Goal: Information Seeking & Learning: Learn about a topic

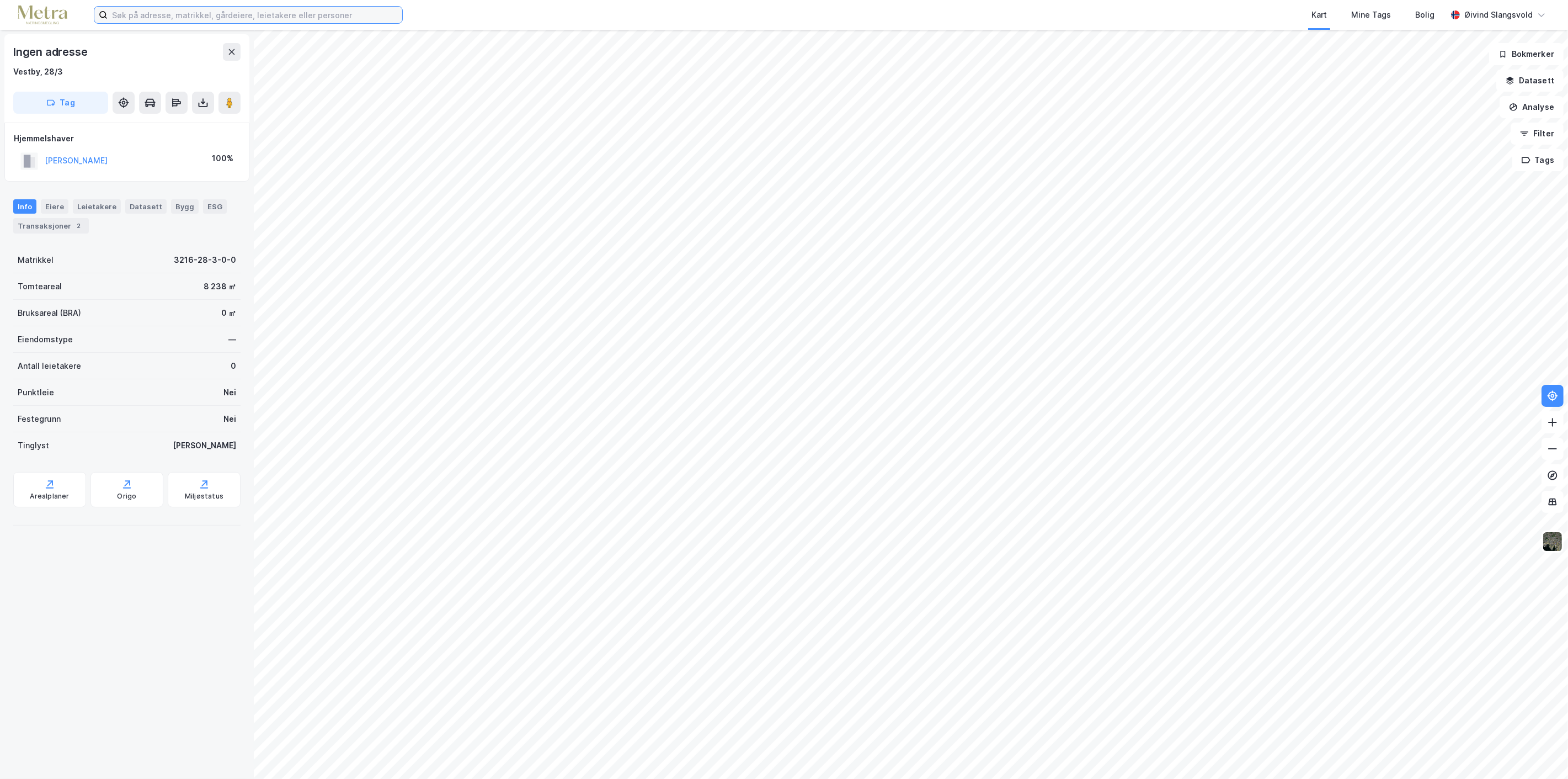
click at [276, 13] on input at bounding box center [255, 14] width 294 height 16
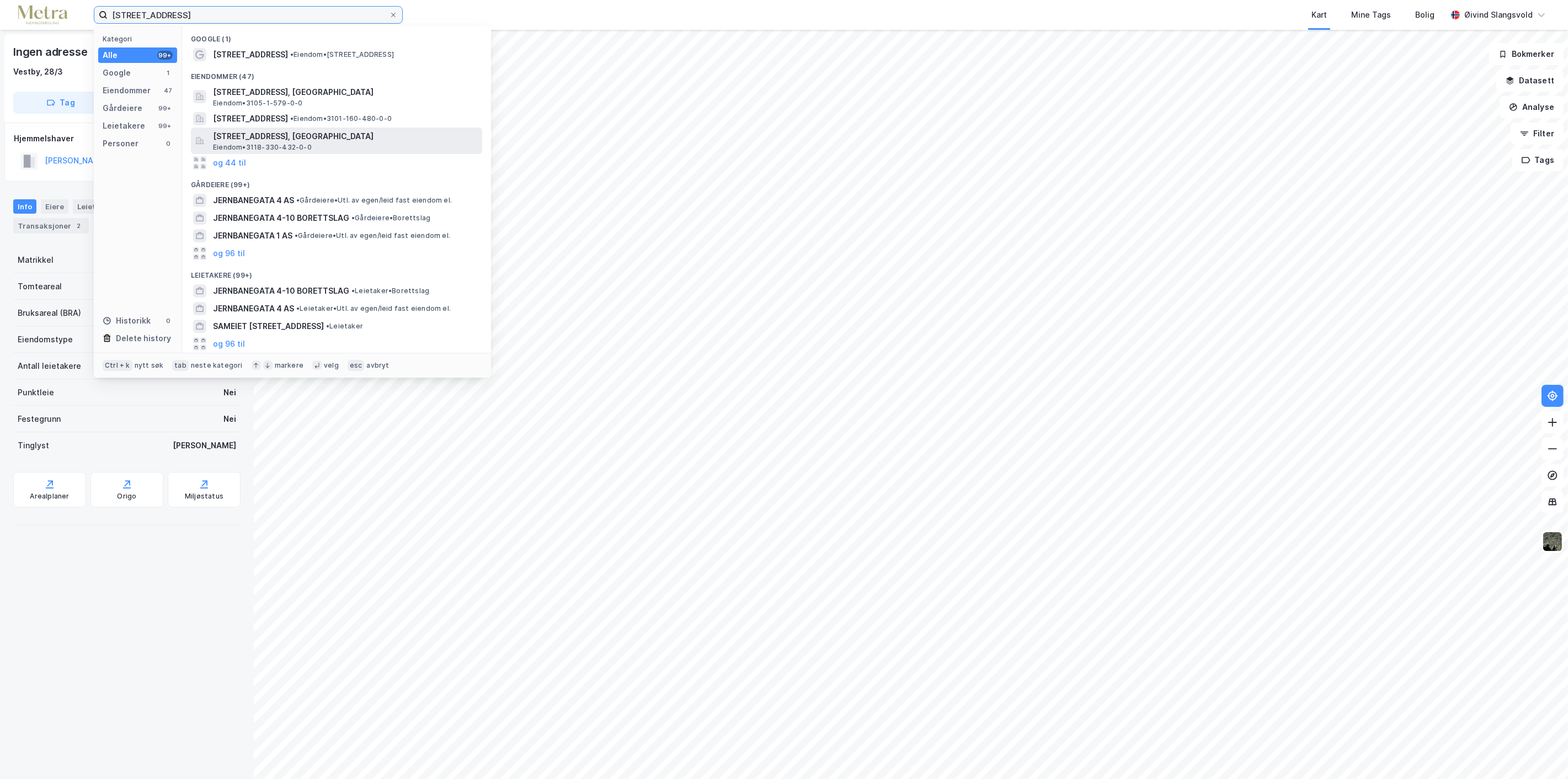
type input "[STREET_ADDRESS]"
click at [258, 137] on span "[STREET_ADDRESS], [GEOGRAPHIC_DATA]" at bounding box center [345, 136] width 265 height 13
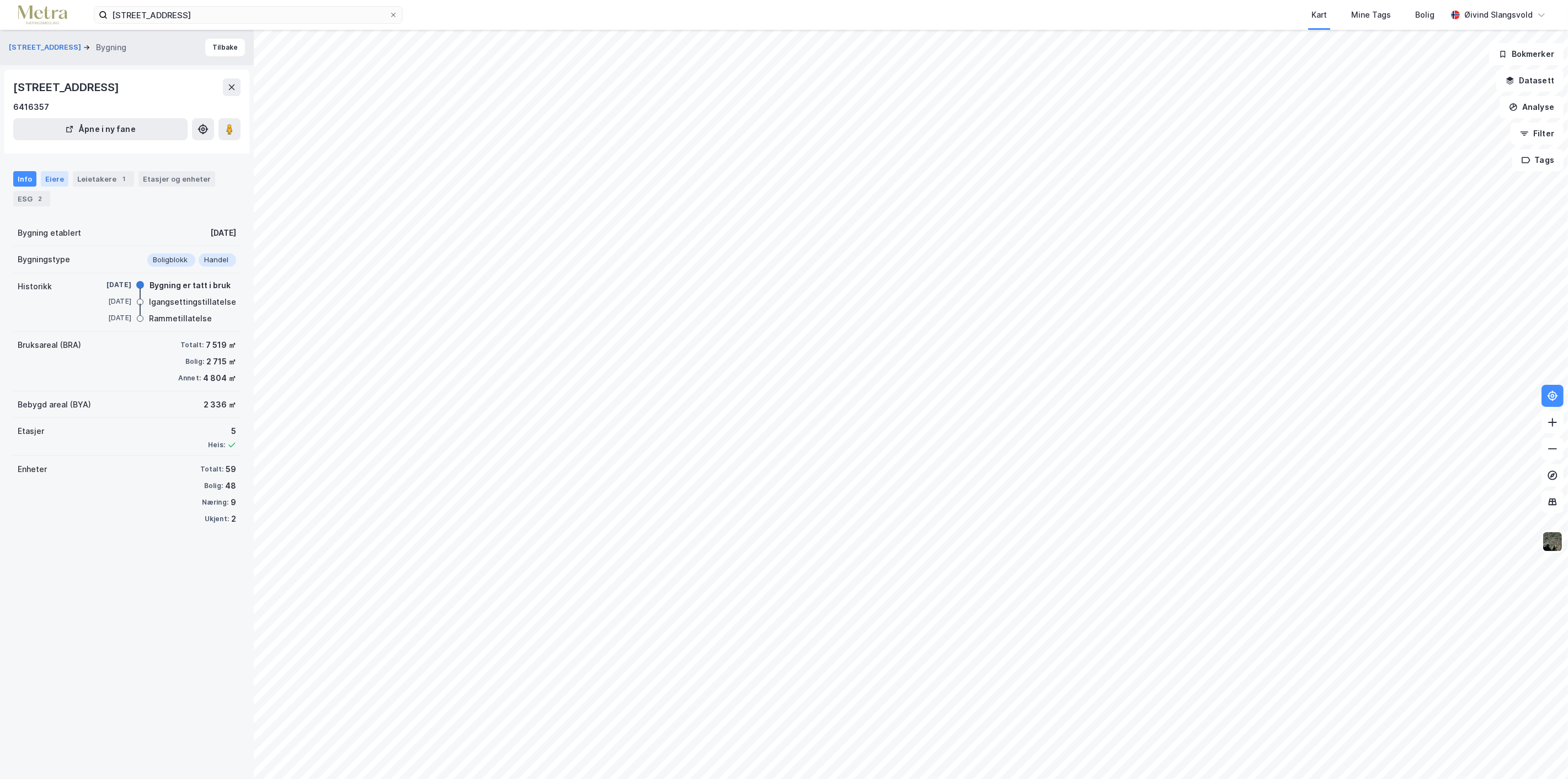
click at [53, 179] on div "Eiere" at bounding box center [54, 179] width 27 height 16
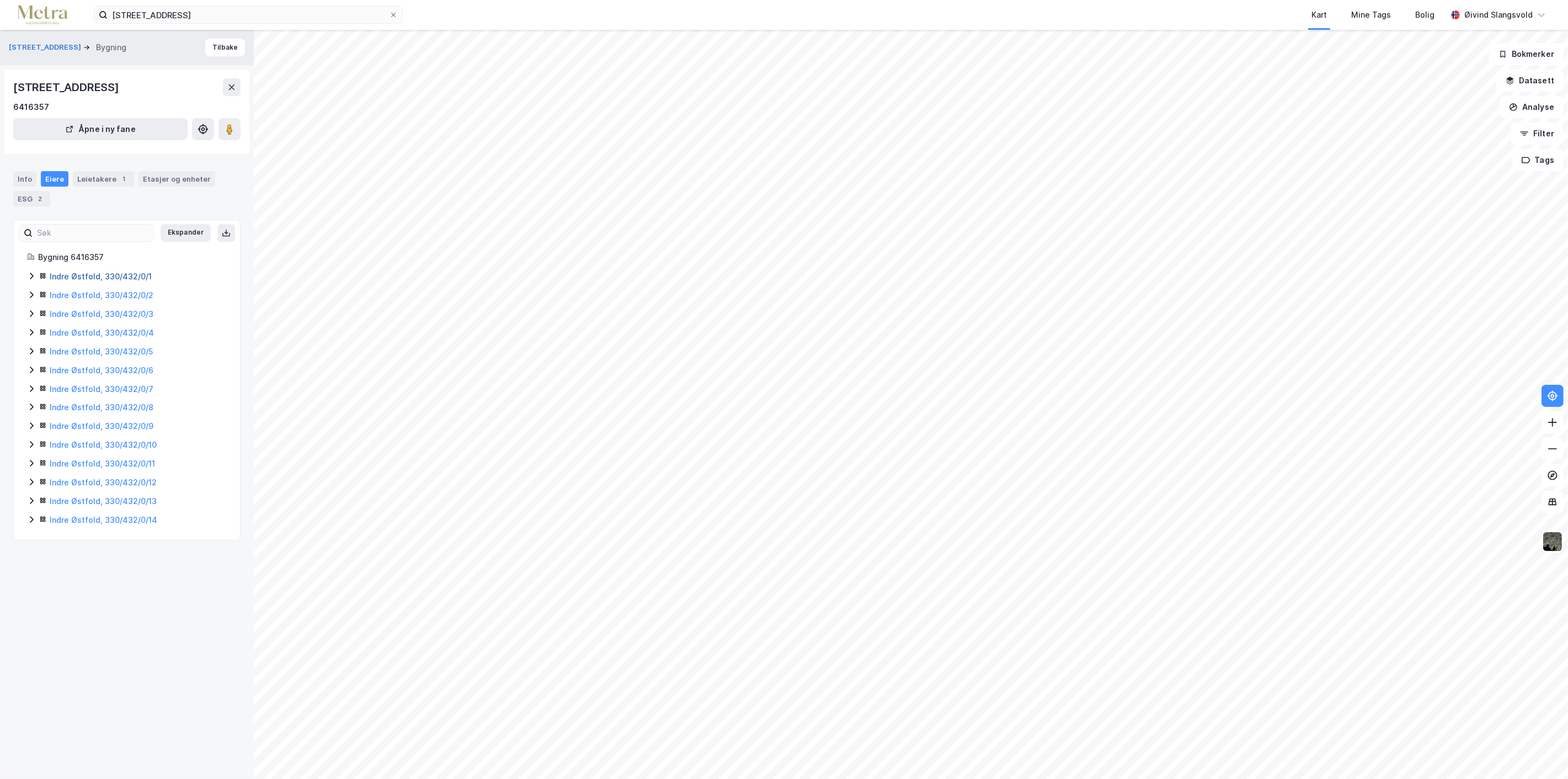
click at [87, 277] on link "Indre Østfold, 330/432/0/1" at bounding box center [100, 277] width 102 height 9
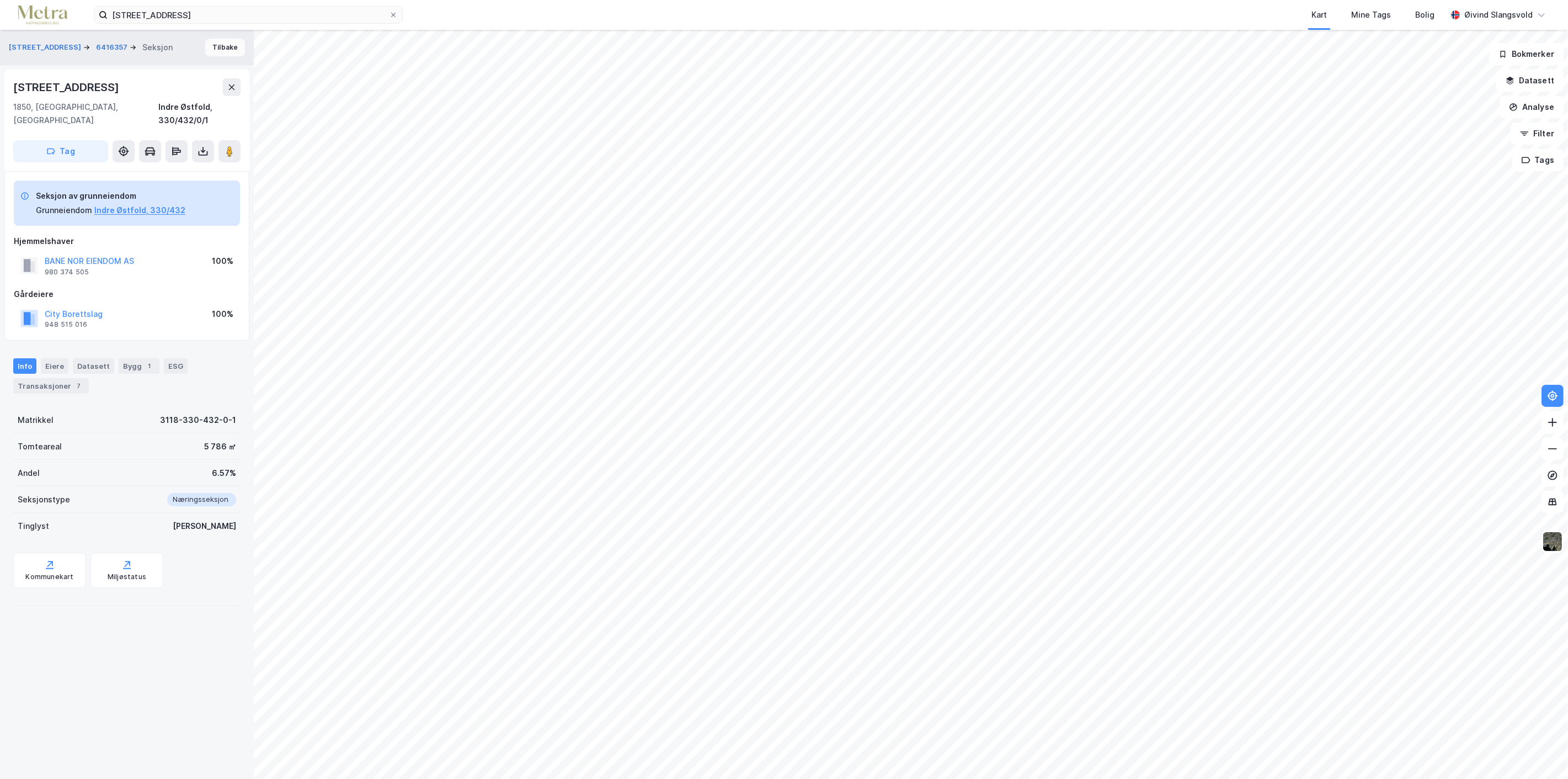
click at [218, 46] on button "Tilbake" at bounding box center [225, 47] width 40 height 18
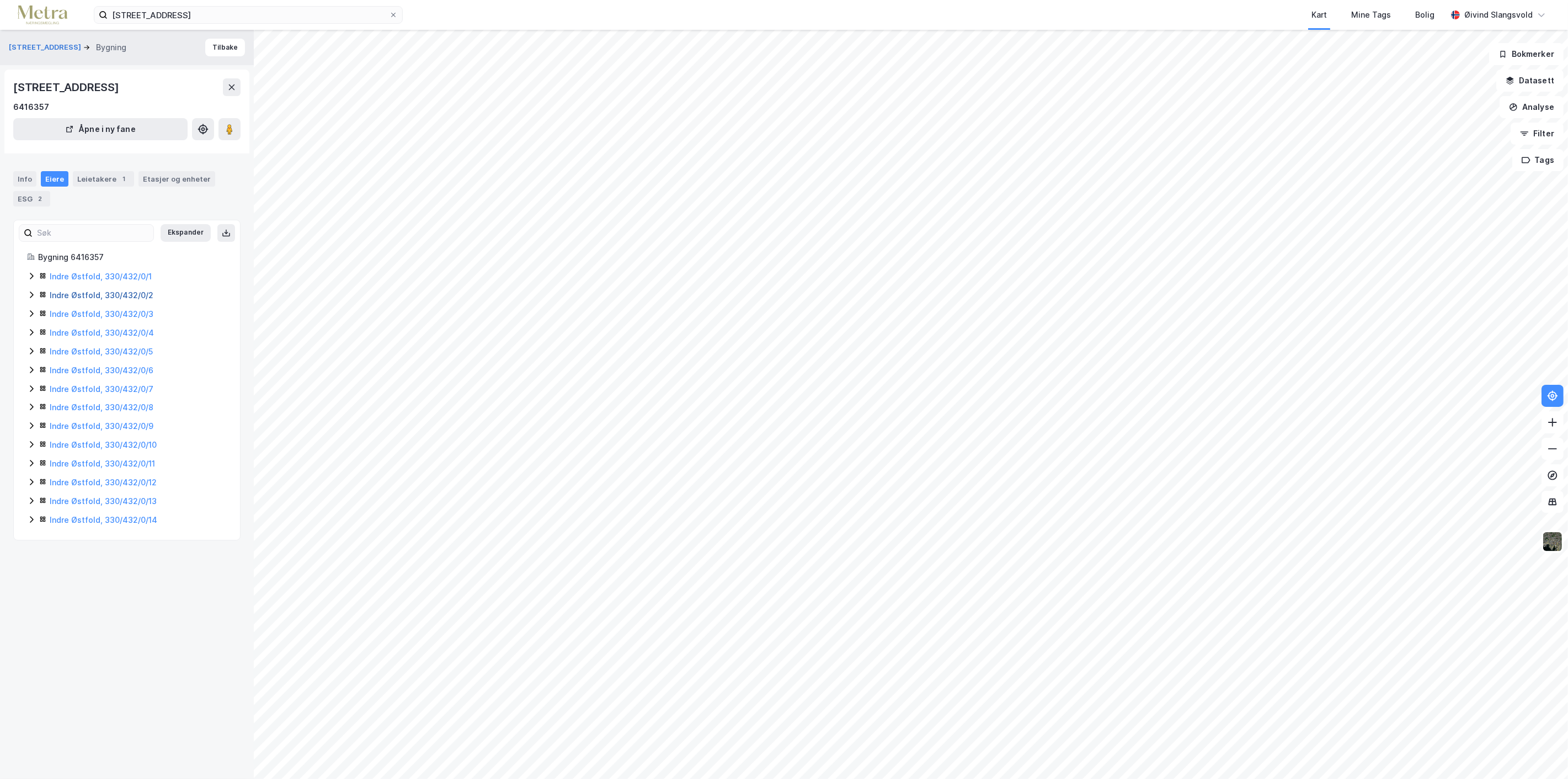
click at [80, 295] on link "Indre Østfold, 330/432/0/2" at bounding box center [101, 295] width 103 height 9
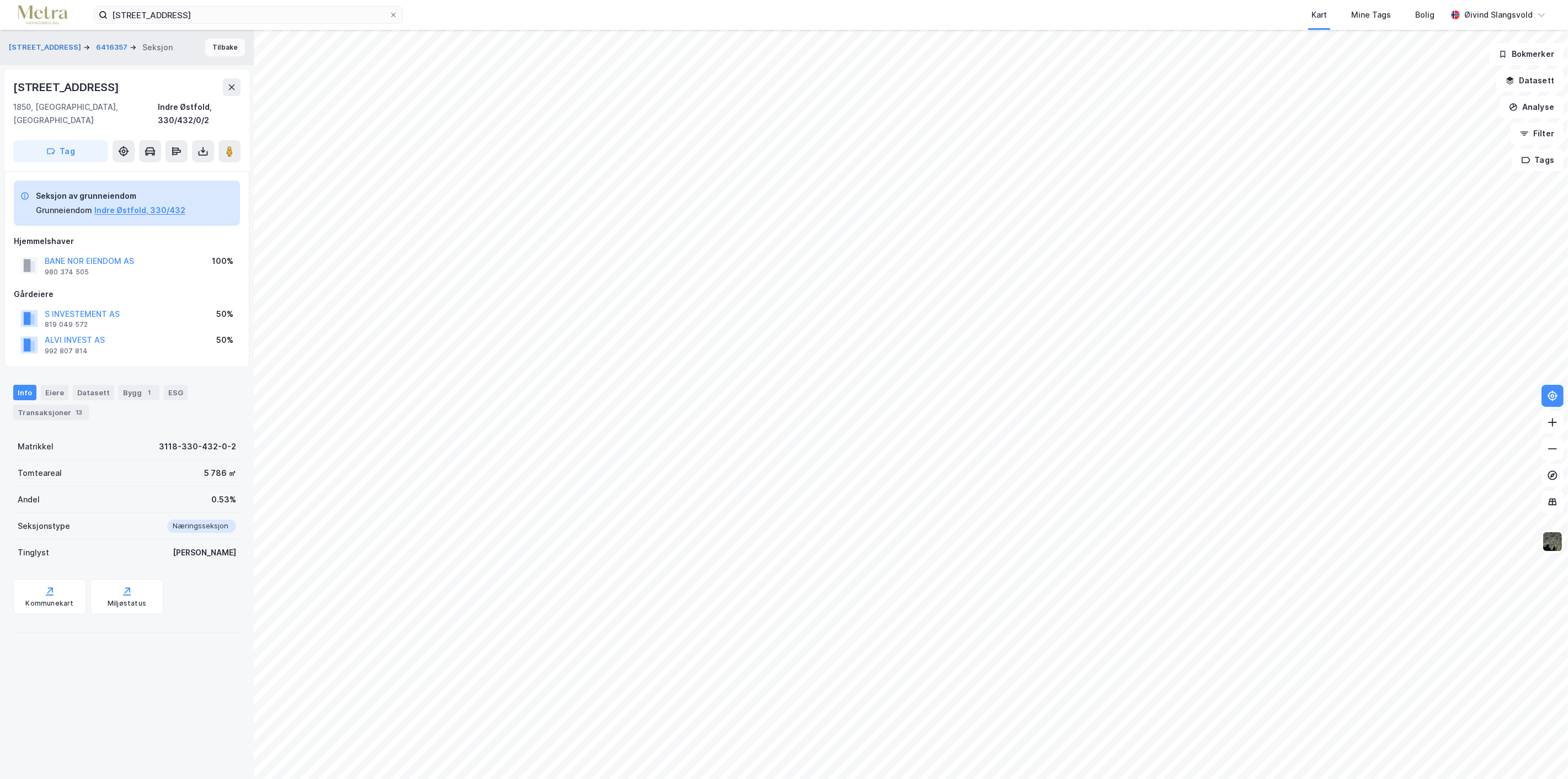
click at [219, 47] on button "Tilbake" at bounding box center [225, 47] width 40 height 18
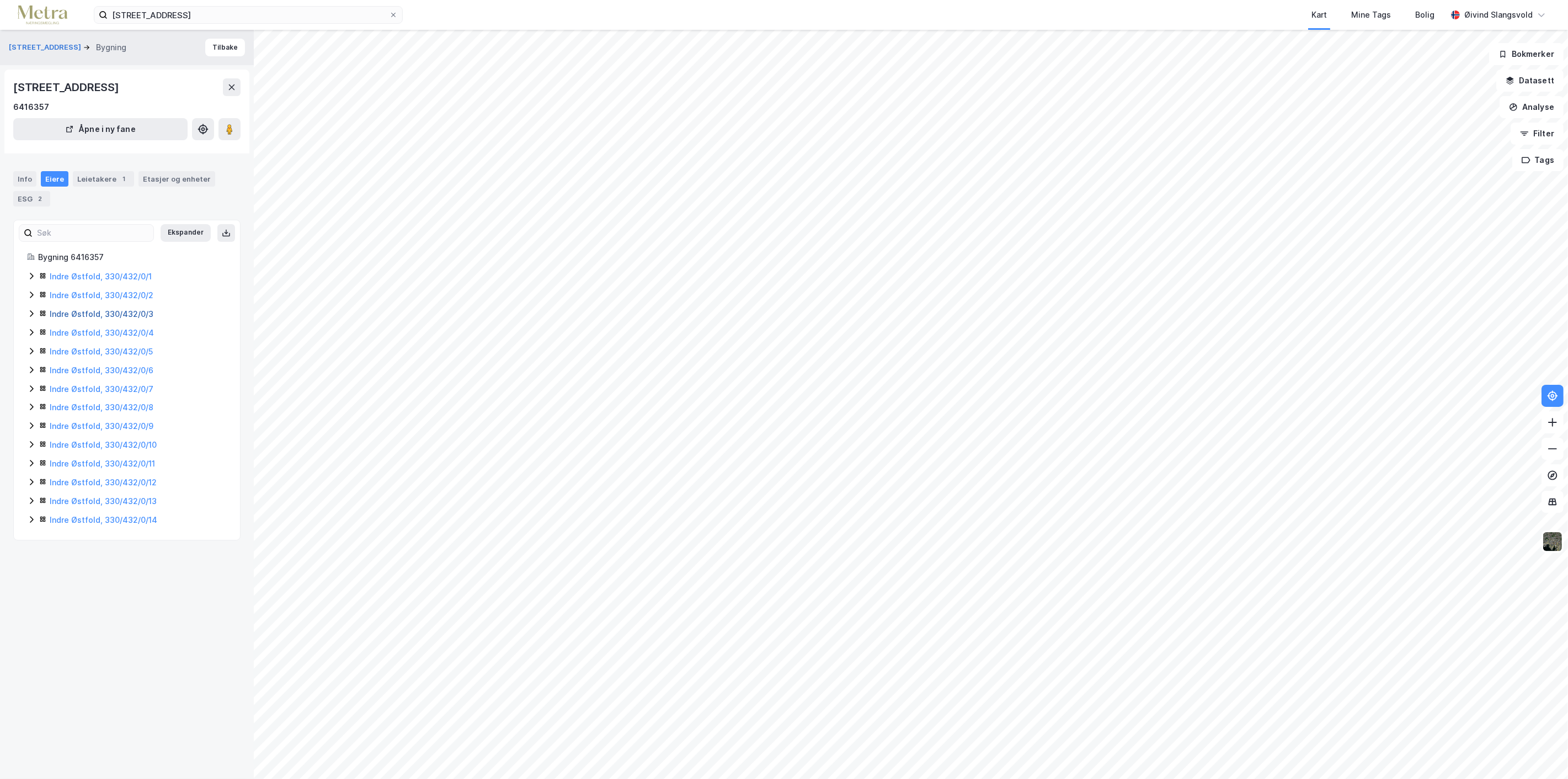
click at [89, 311] on link "Indre Østfold, 330/432/0/3" at bounding box center [101, 313] width 103 height 9
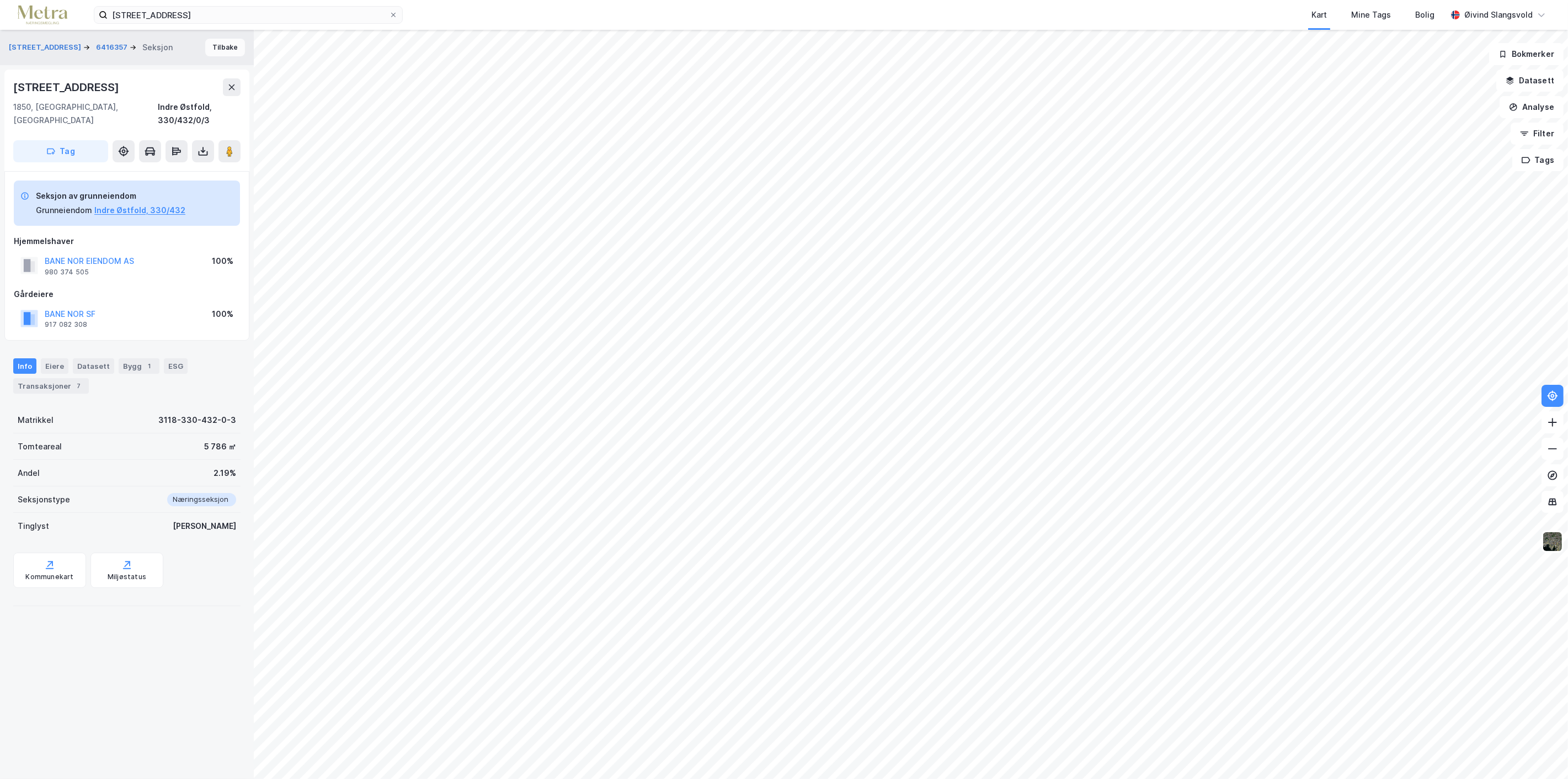
click at [219, 45] on button "Tilbake" at bounding box center [225, 47] width 40 height 18
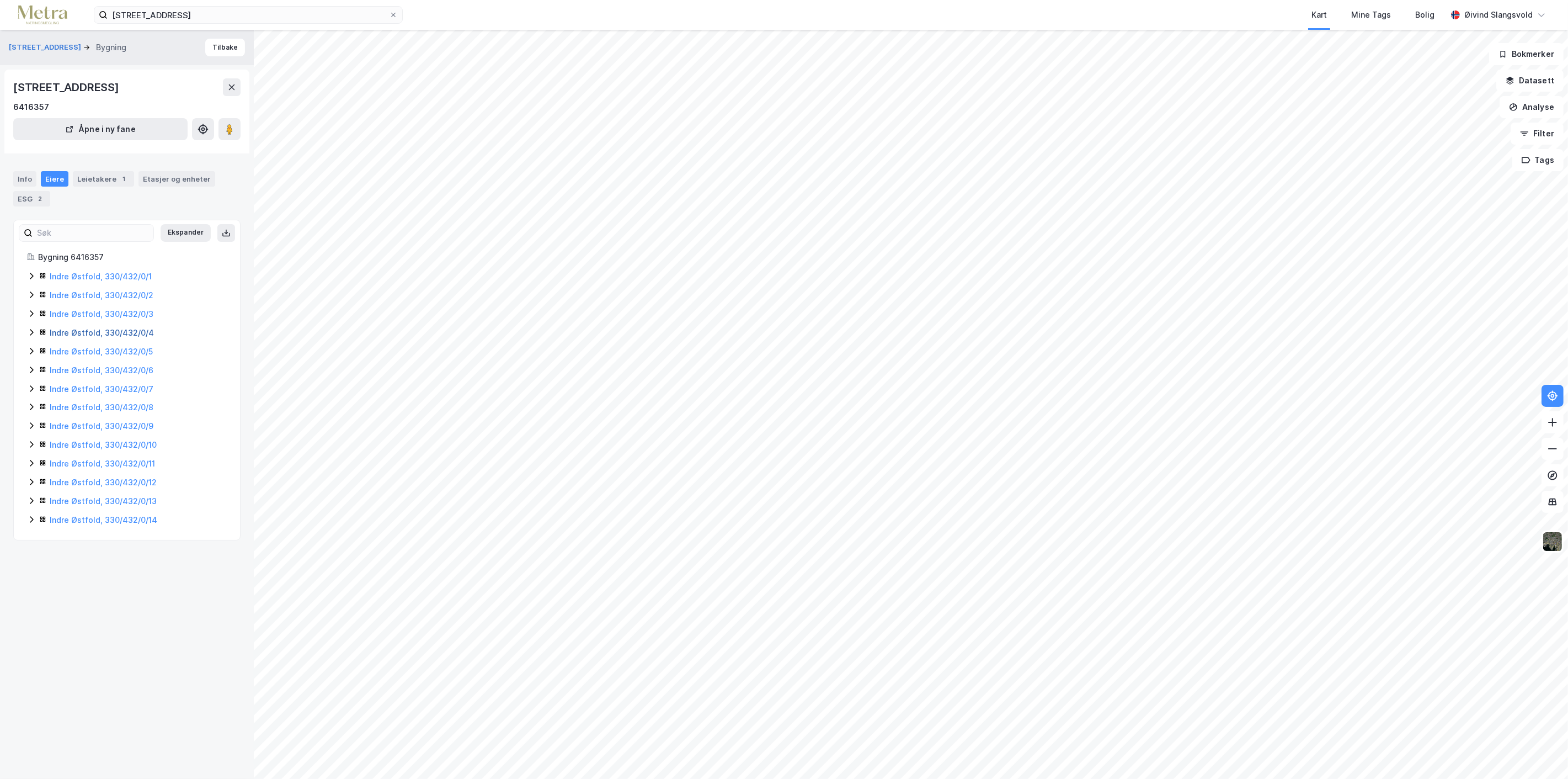
click at [87, 333] on link "Indre Østfold, 330/432/0/4" at bounding box center [101, 332] width 104 height 9
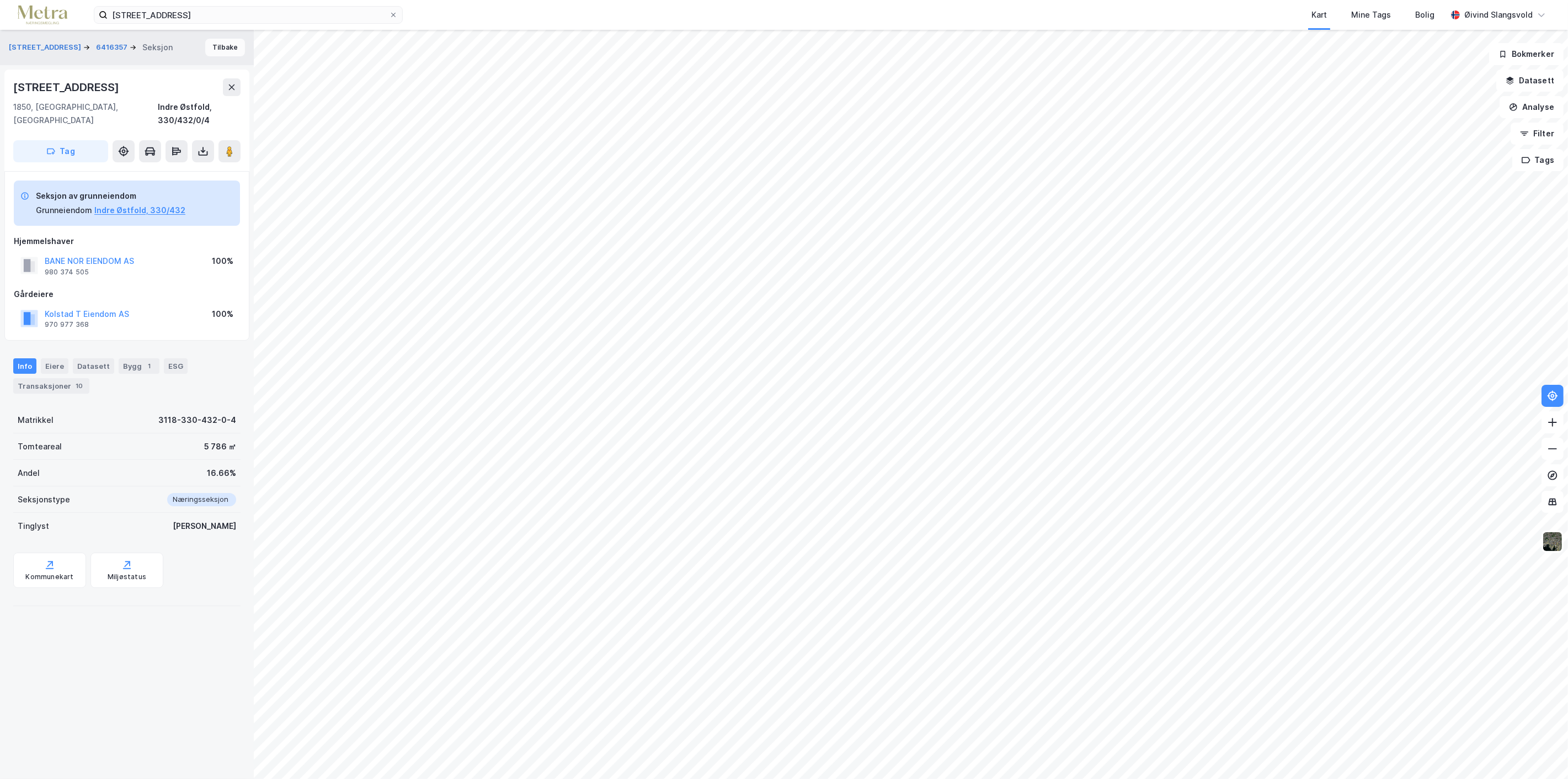
click at [215, 45] on button "Tilbake" at bounding box center [225, 47] width 40 height 18
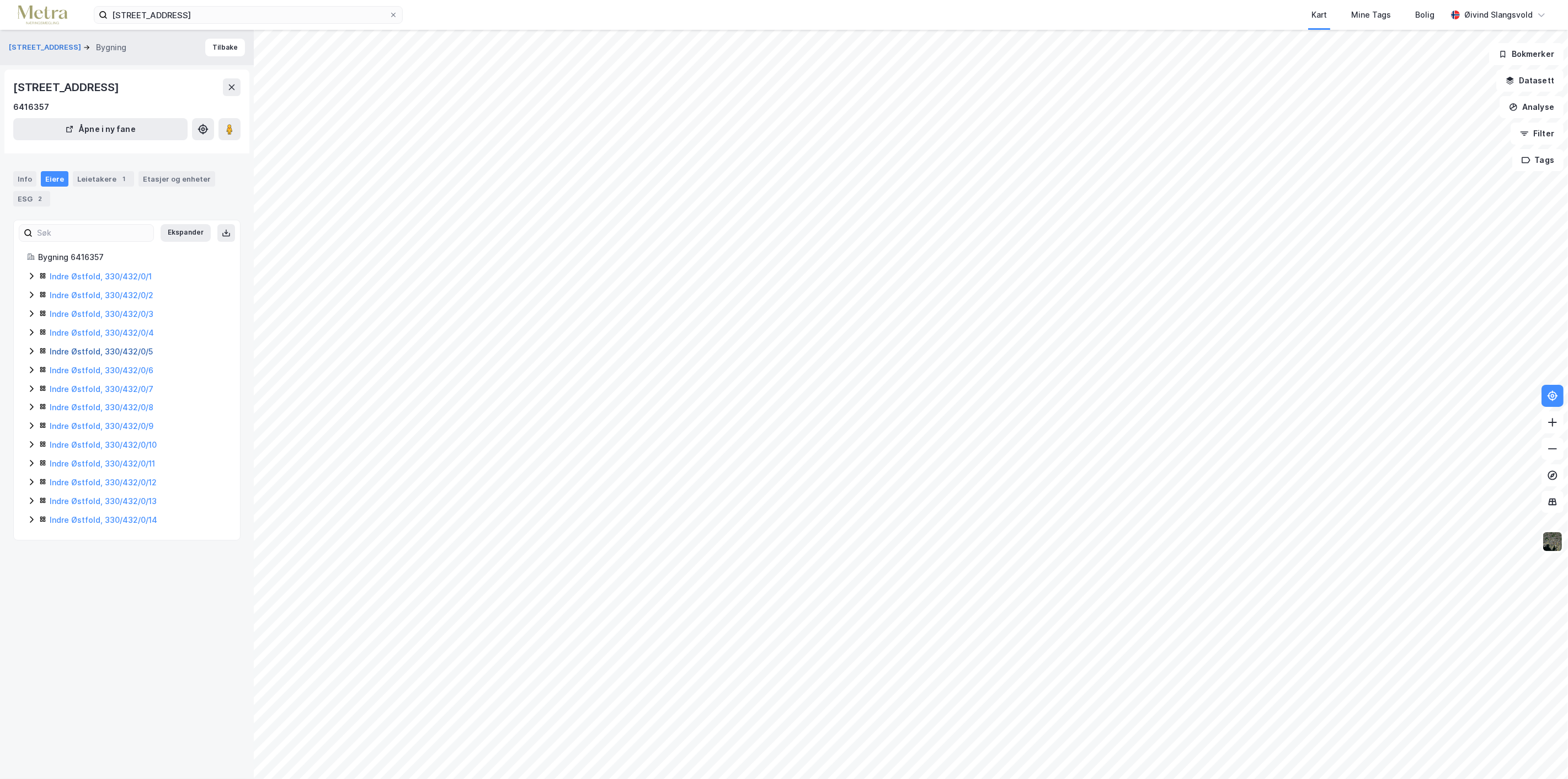
click at [72, 350] on link "Indre Østfold, 330/432/0/5" at bounding box center [101, 351] width 103 height 9
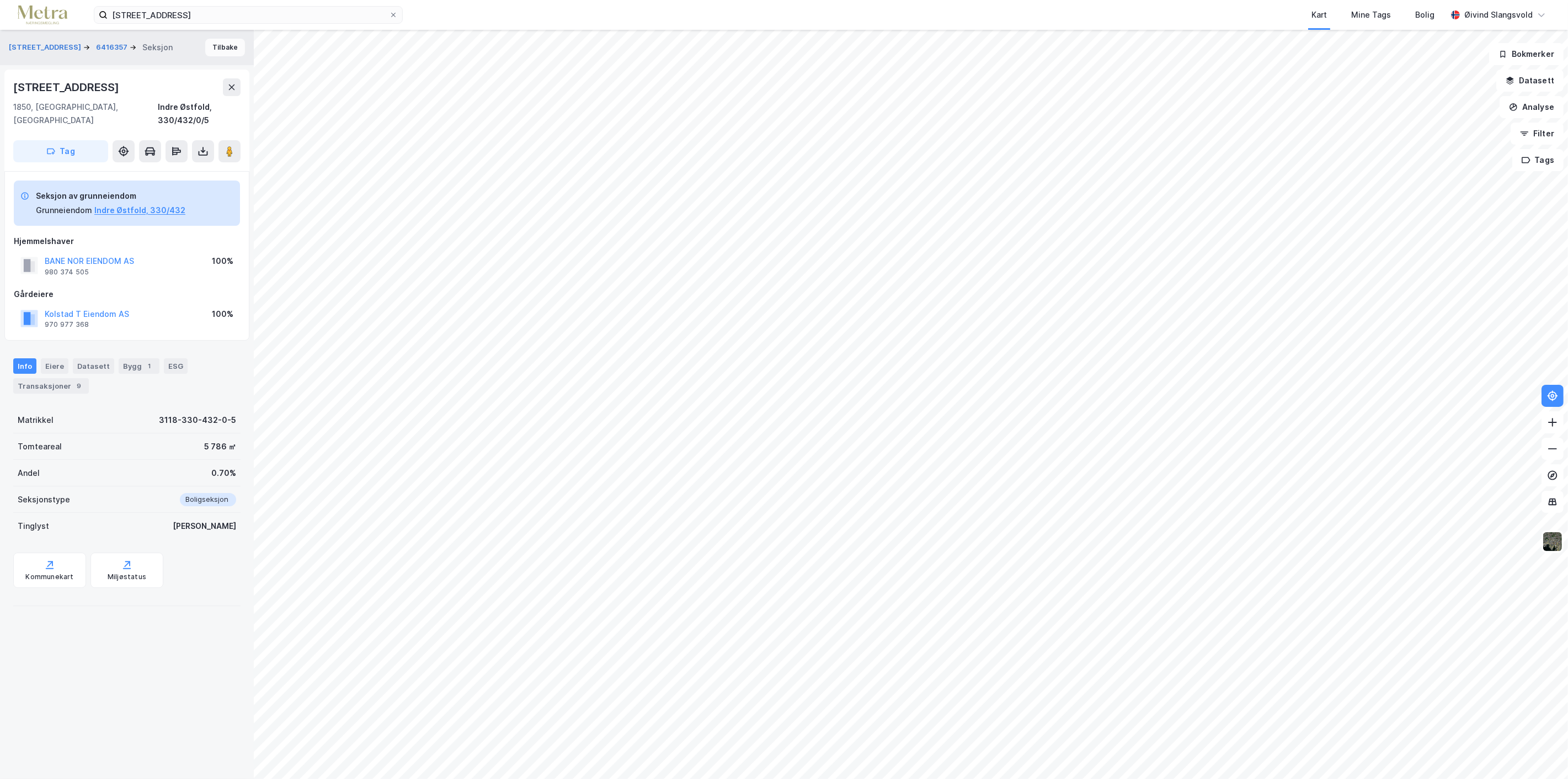
click at [215, 46] on button "Tilbake" at bounding box center [225, 47] width 40 height 18
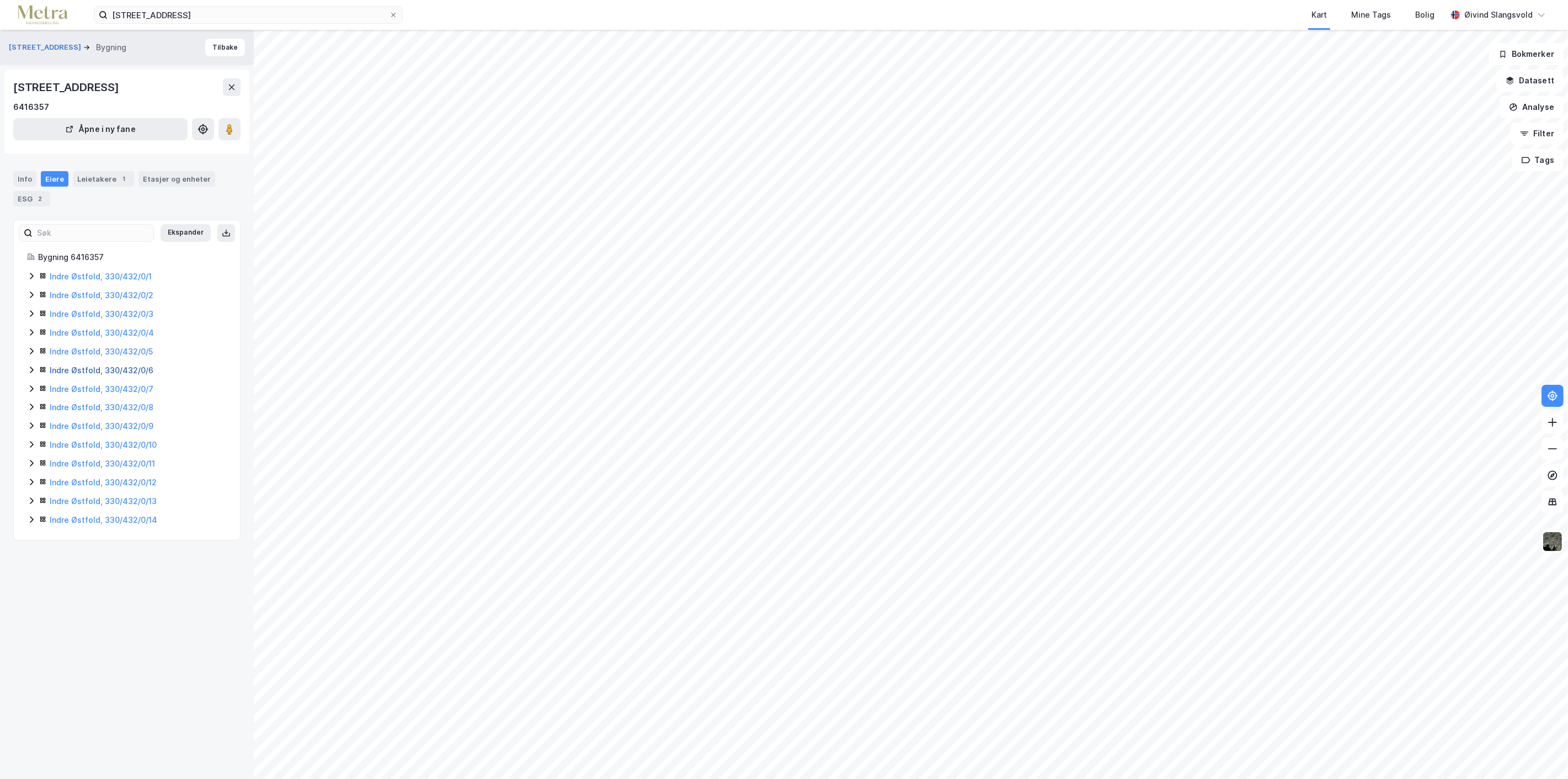
click at [117, 371] on link "Indre Østfold, 330/432/0/6" at bounding box center [101, 370] width 103 height 9
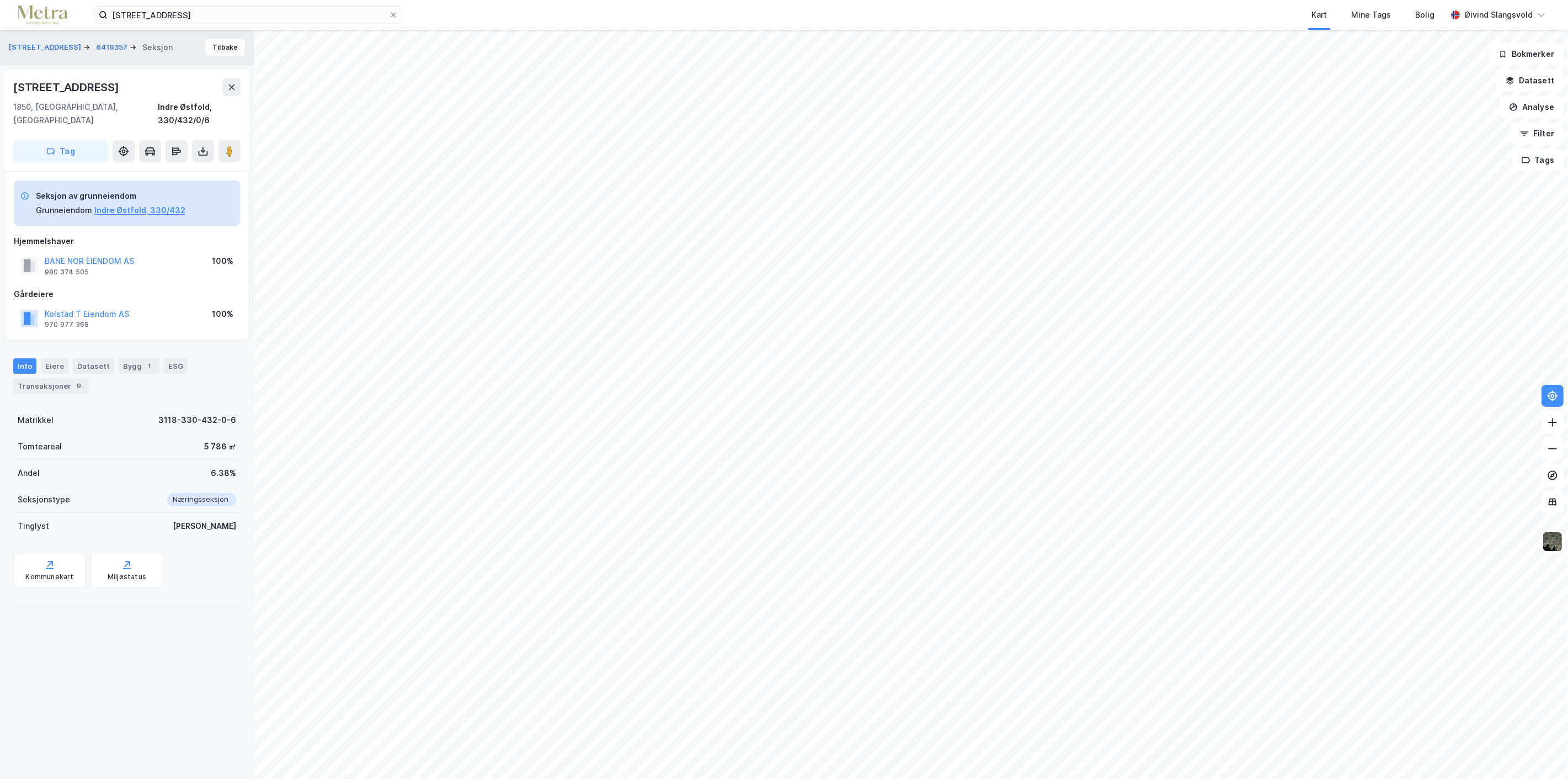
click at [215, 49] on button "Tilbake" at bounding box center [225, 47] width 40 height 18
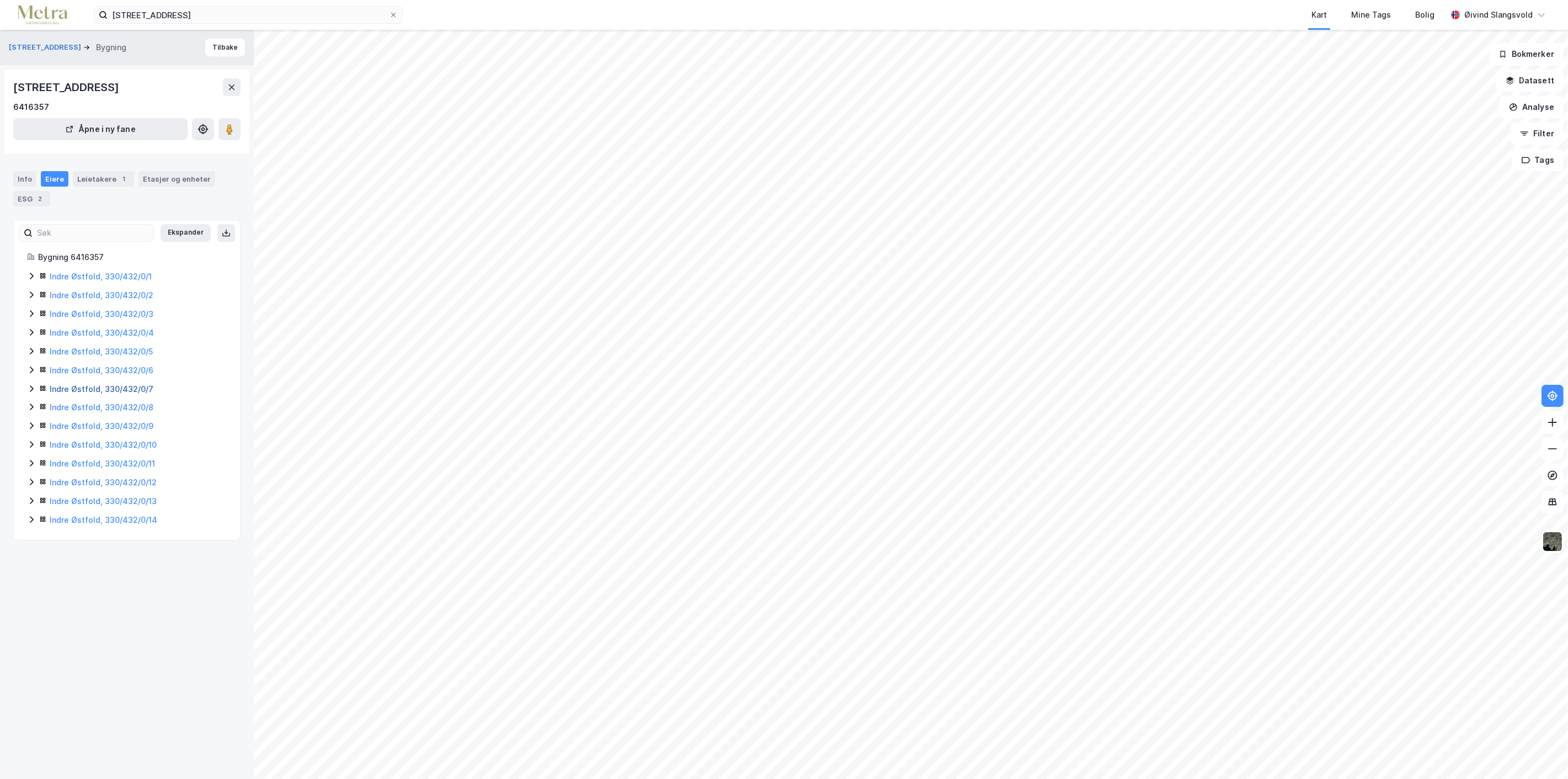
click at [85, 389] on link "Indre Østfold, 330/432/0/7" at bounding box center [101, 389] width 103 height 9
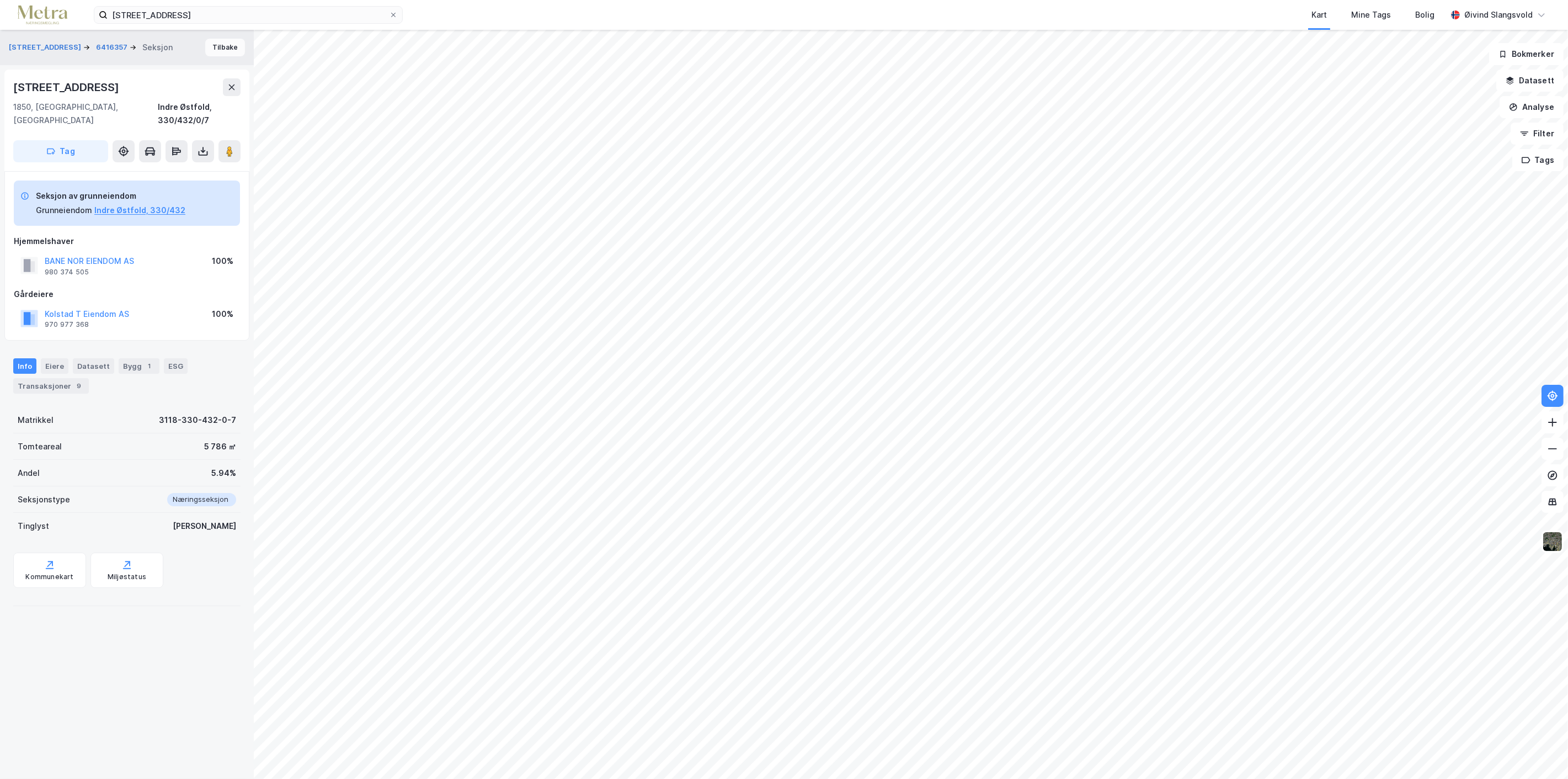
click at [215, 51] on button "Tilbake" at bounding box center [225, 47] width 40 height 18
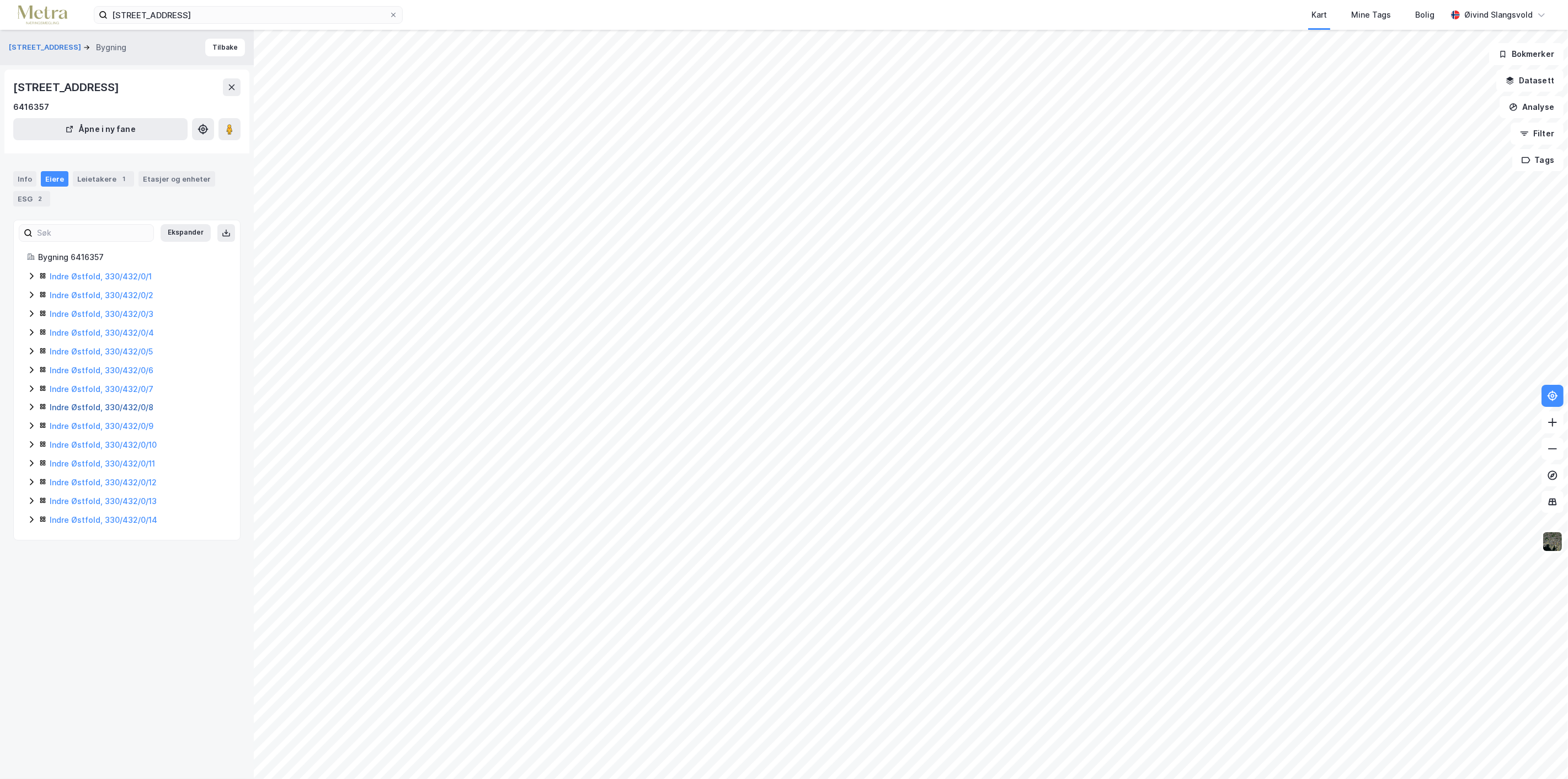
click at [86, 411] on link "Indre Østfold, 330/432/0/8" at bounding box center [101, 407] width 103 height 9
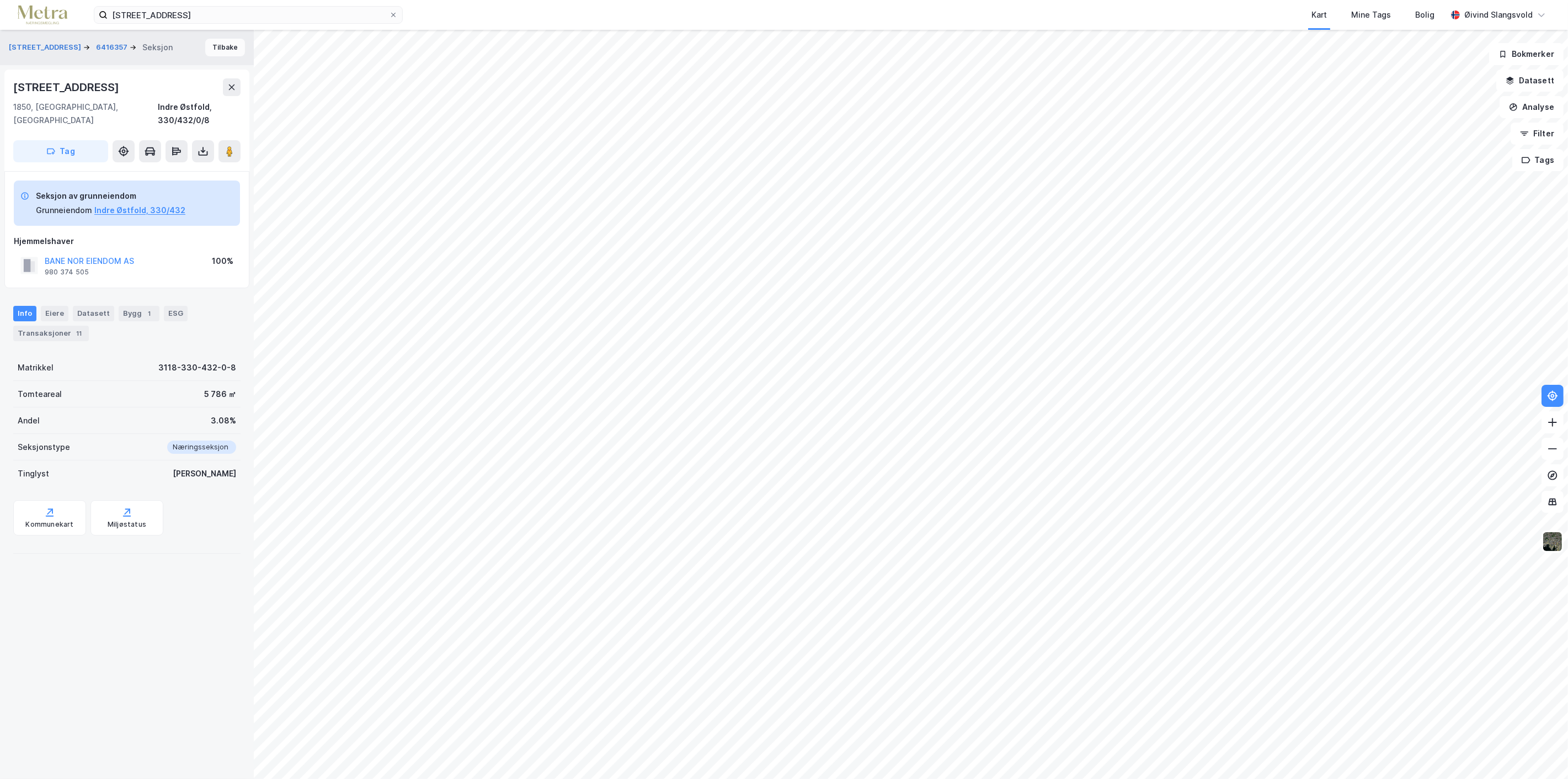
click at [218, 45] on button "Tilbake" at bounding box center [225, 47] width 40 height 18
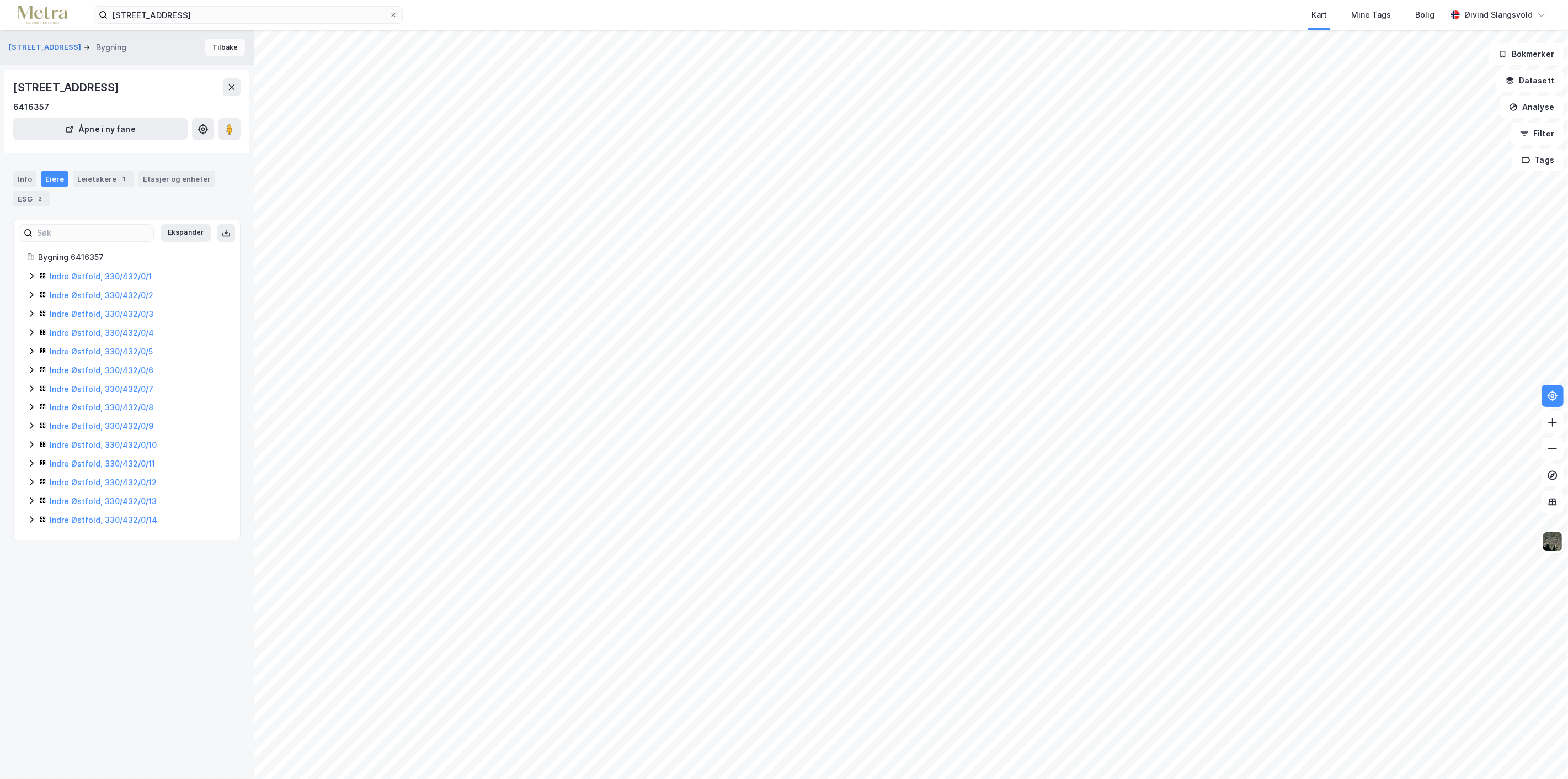
click at [219, 45] on button "Tilbake" at bounding box center [225, 47] width 40 height 18
